Goal: Information Seeking & Learning: Learn about a topic

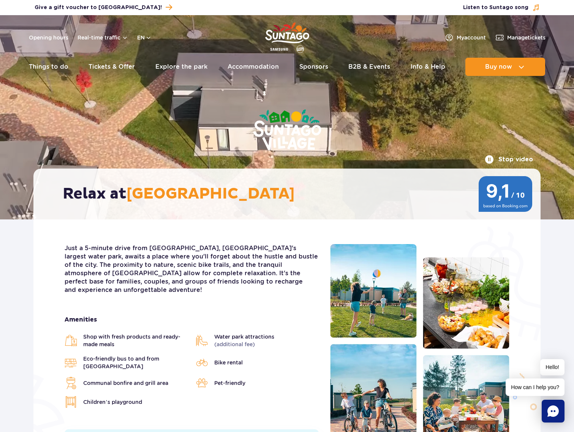
click at [282, 31] on img "Park of Poland" at bounding box center [287, 37] width 44 height 35
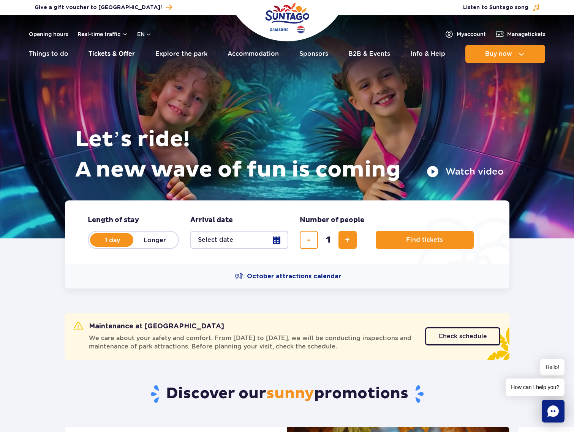
click at [113, 61] on link "Tickets & Offer" at bounding box center [112, 54] width 46 height 18
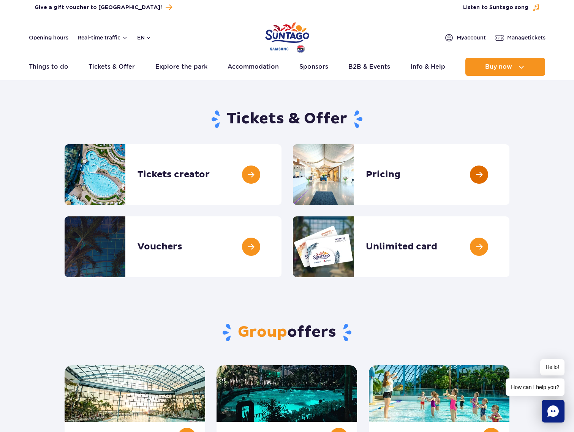
click at [510, 156] on link at bounding box center [510, 174] width 0 height 61
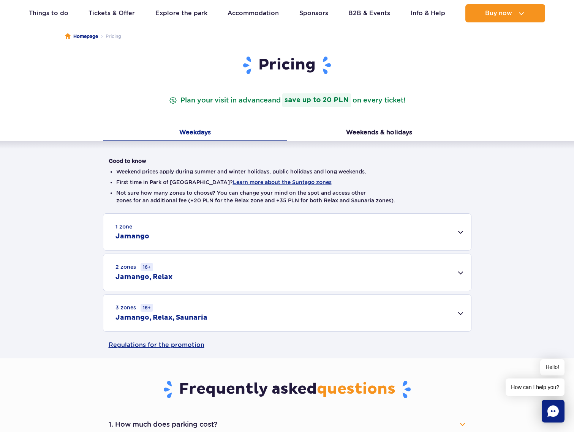
scroll to position [69, 0]
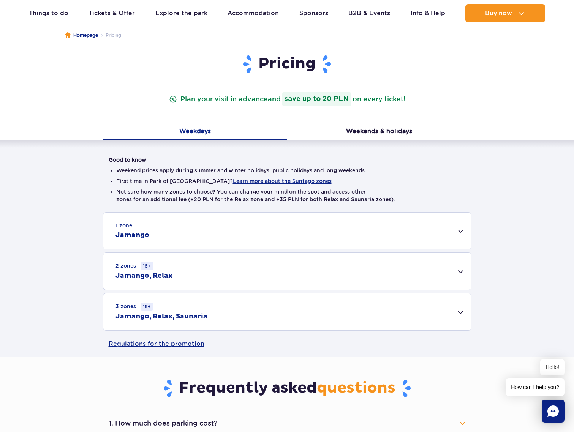
click at [230, 311] on div "3 zones 16+ Jamango, Relax, Saunaria" at bounding box center [287, 312] width 368 height 37
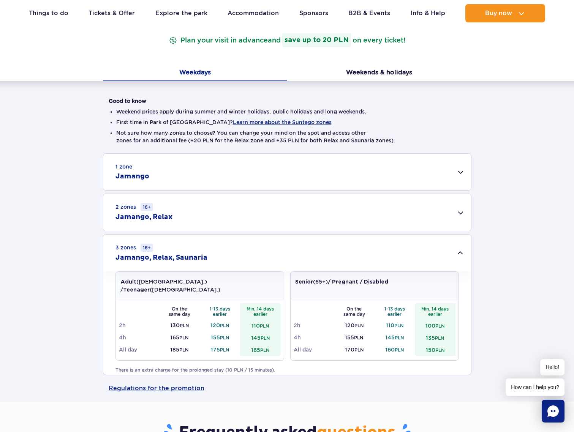
scroll to position [210, 0]
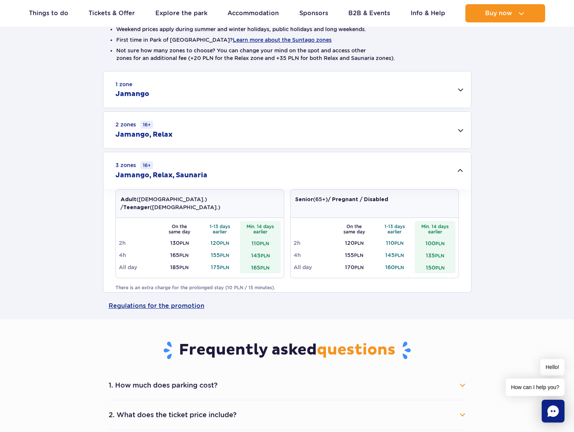
click at [278, 130] on div "2 zones 16+ Jamango, Relax" at bounding box center [287, 130] width 368 height 37
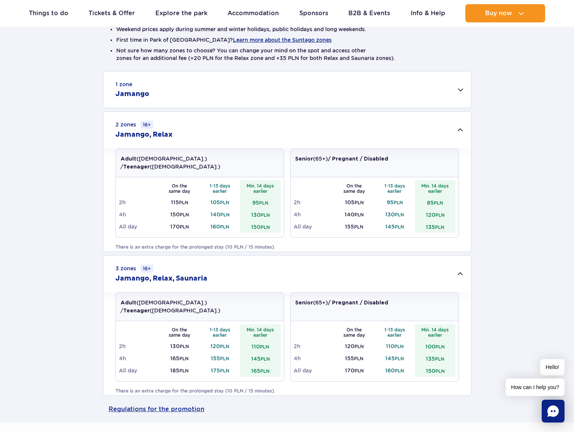
click at [291, 76] on div "1 zone Jamango" at bounding box center [287, 89] width 368 height 36
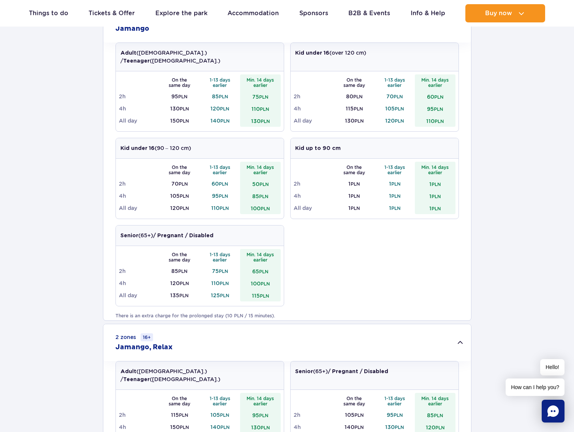
scroll to position [0, 0]
